Goal: Navigation & Orientation: Find specific page/section

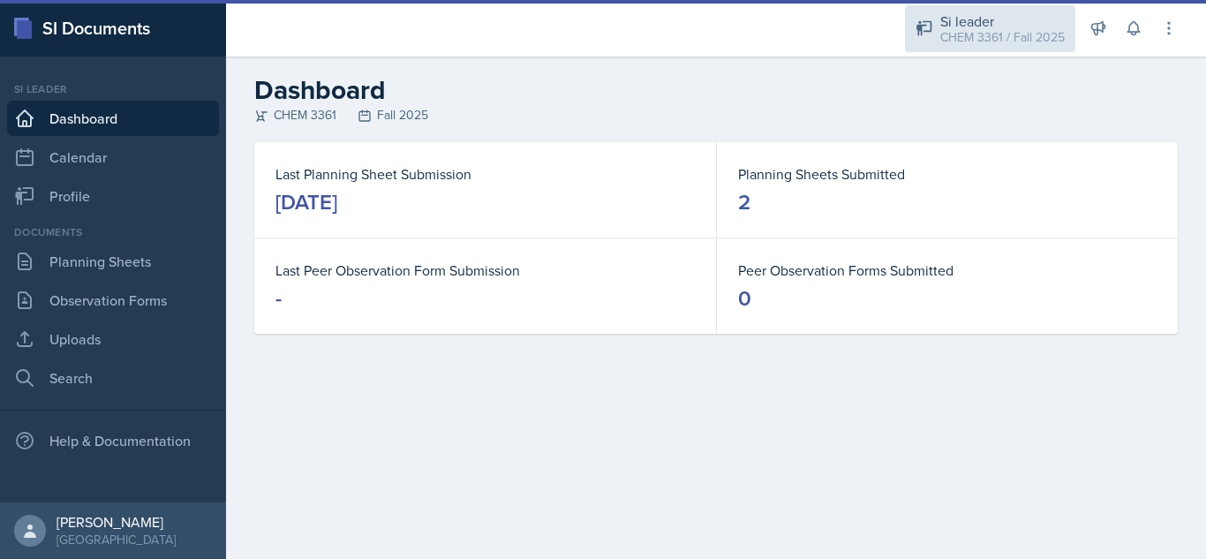
click at [991, 18] on div "Si leader" at bounding box center [1002, 21] width 124 height 21
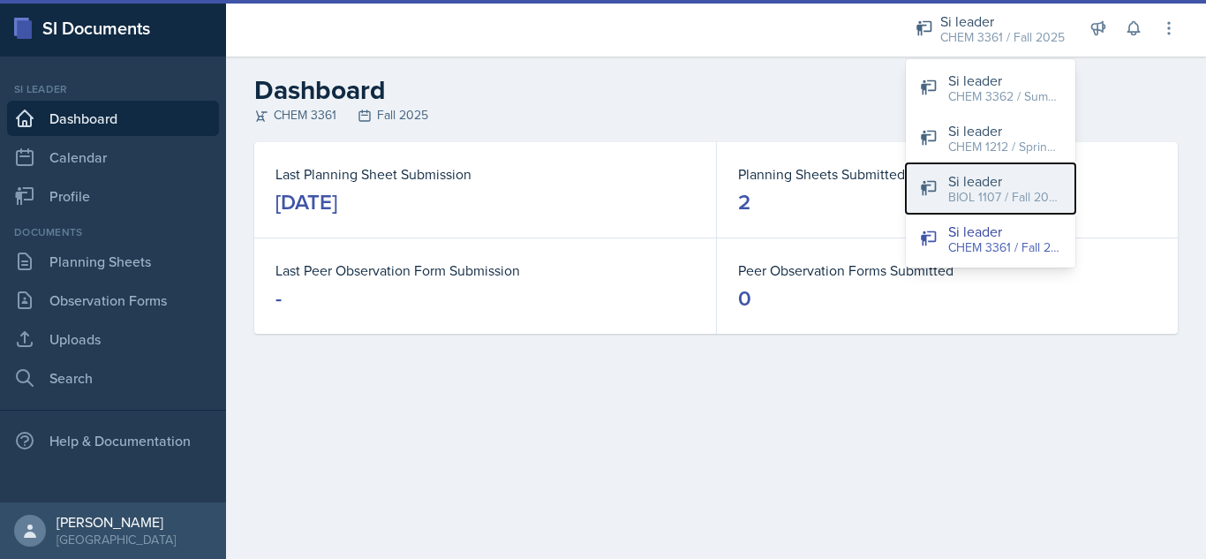
click at [998, 186] on div "Si leader" at bounding box center [1004, 180] width 113 height 21
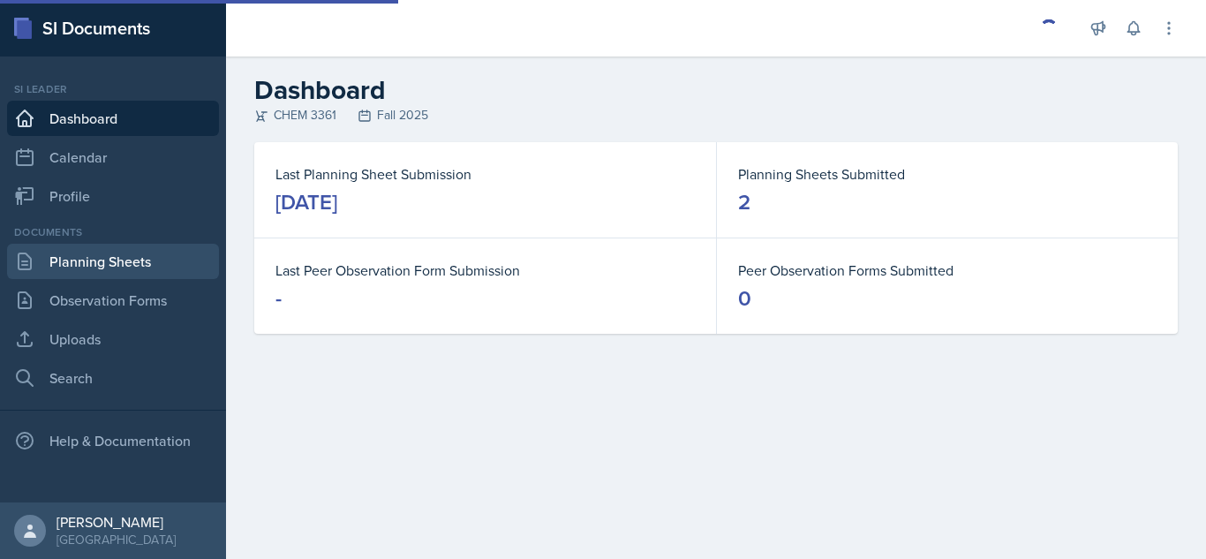
click at [115, 264] on link "Planning Sheets" at bounding box center [113, 261] width 212 height 35
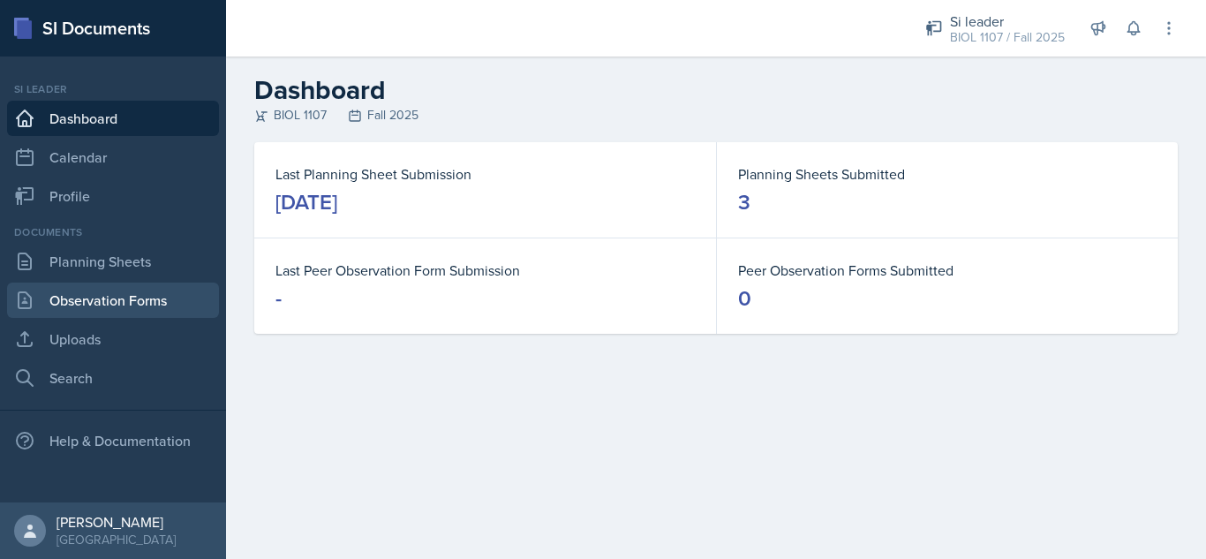
click at [115, 299] on link "Observation Forms" at bounding box center [113, 300] width 212 height 35
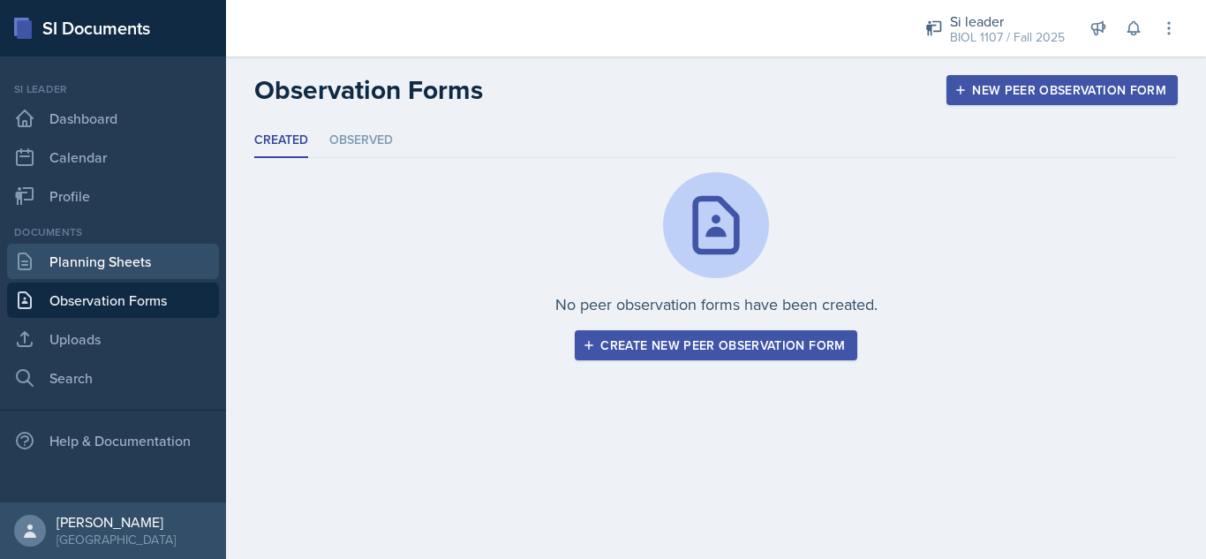
click at [150, 257] on link "Planning Sheets" at bounding box center [113, 261] width 212 height 35
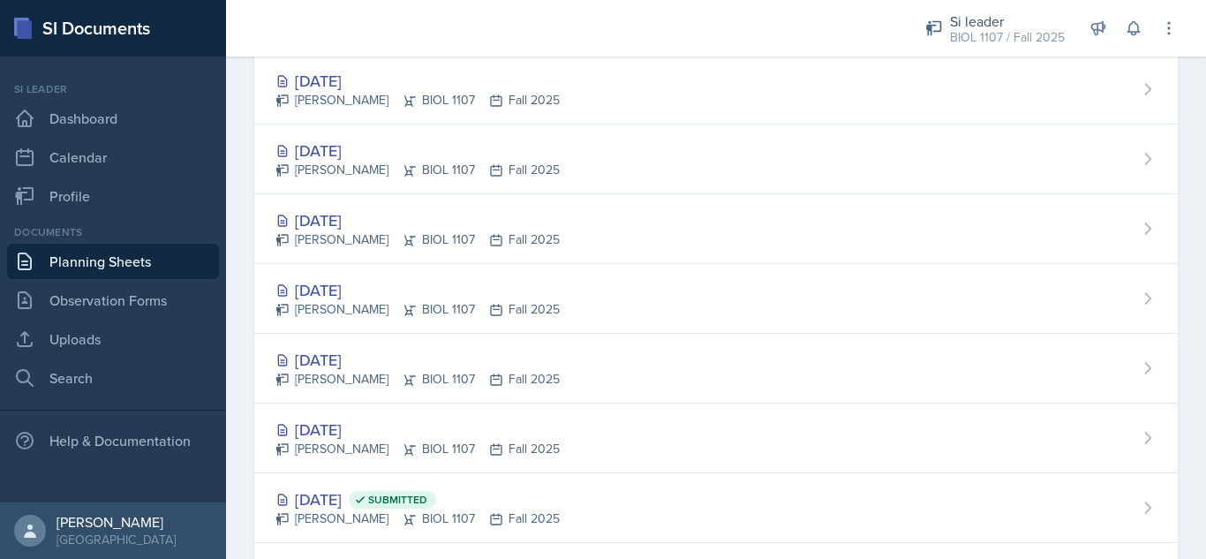
scroll to position [1545, 0]
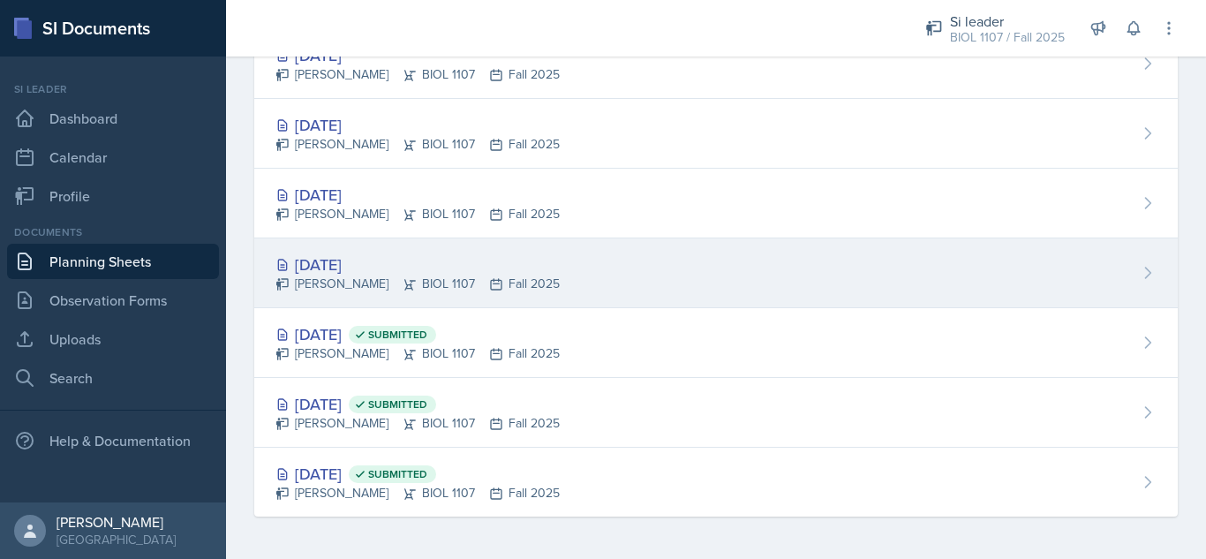
click at [336, 268] on div "Sep 2nd, 2025" at bounding box center [417, 265] width 284 height 24
